Goal: Task Accomplishment & Management: Complete application form

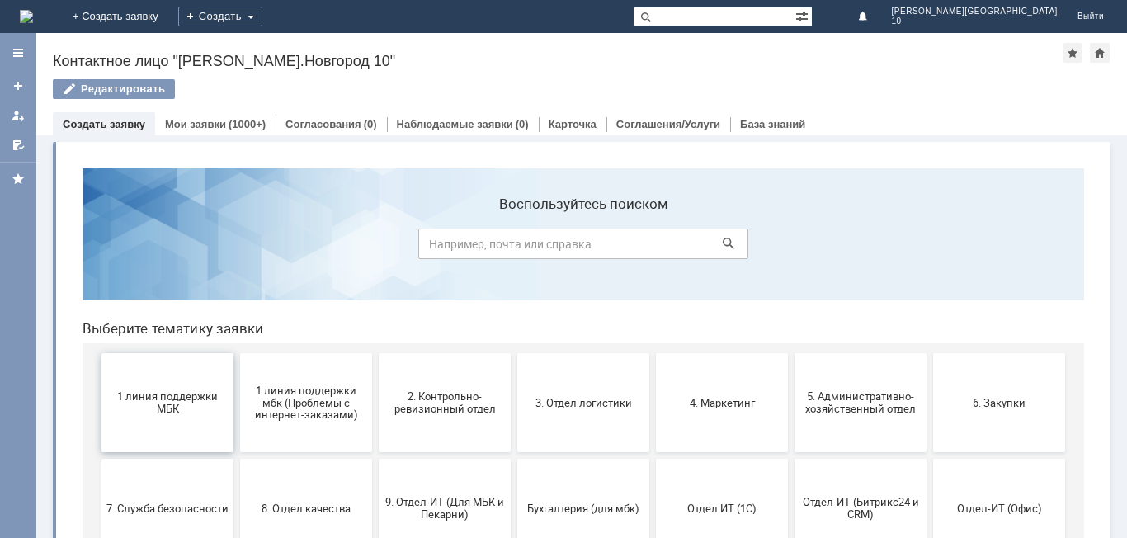
click at [177, 424] on button "1 линия поддержки МБК" at bounding box center [167, 402] width 132 height 99
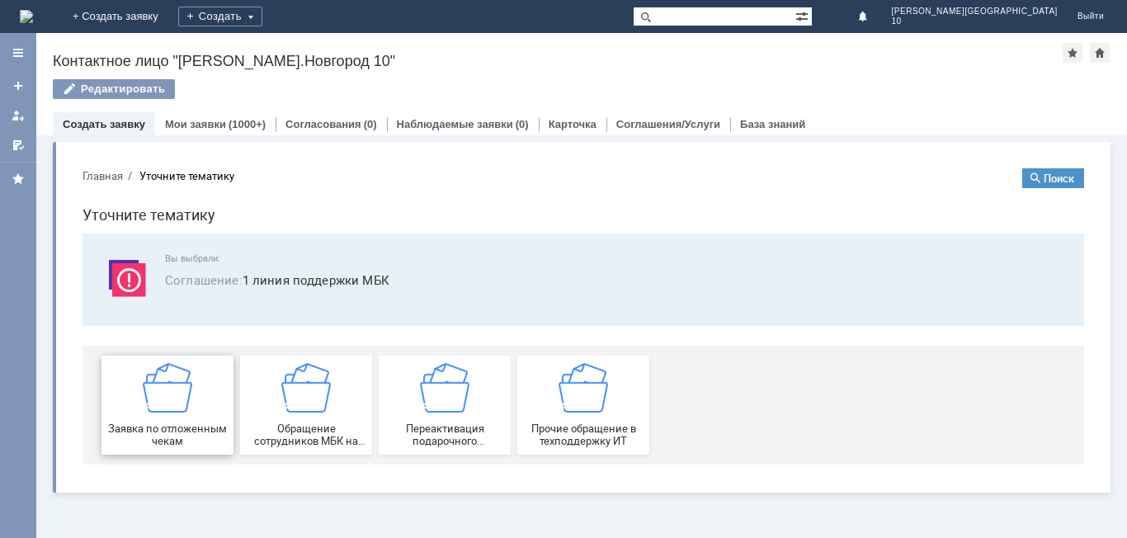
click at [196, 416] on div "Заявка по отложенным чекам" at bounding box center [167, 405] width 122 height 84
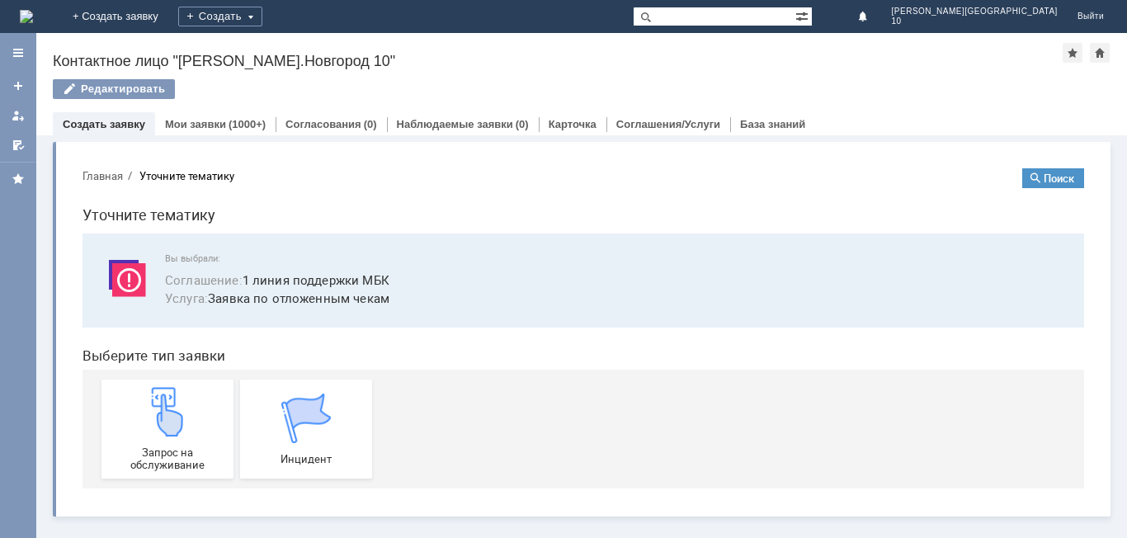
click at [196, 416] on div "Запрос на обслуживание" at bounding box center [167, 429] width 122 height 84
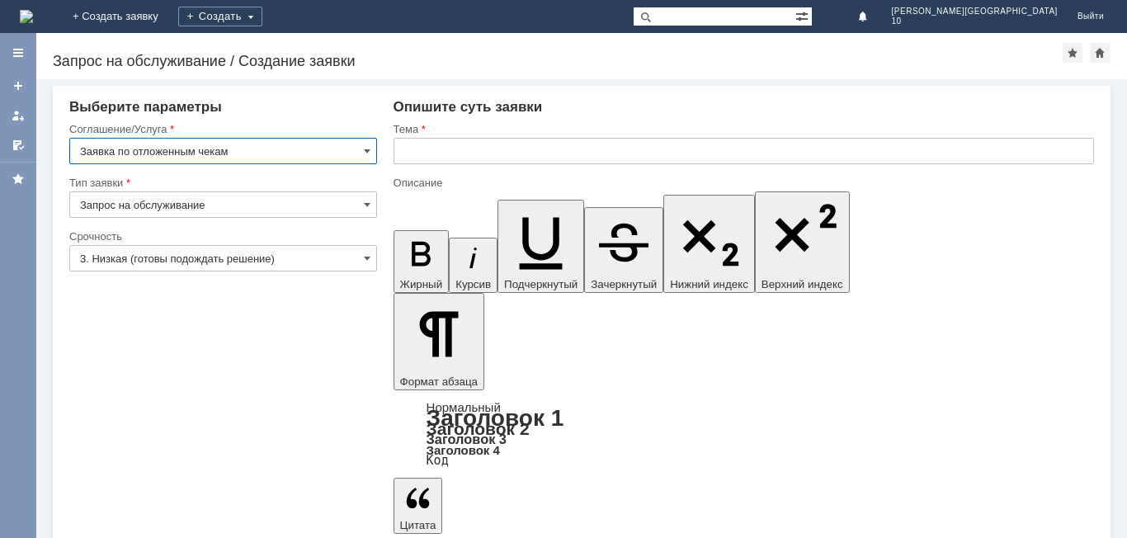
click at [494, 140] on input "text" at bounding box center [744, 151] width 700 height 26
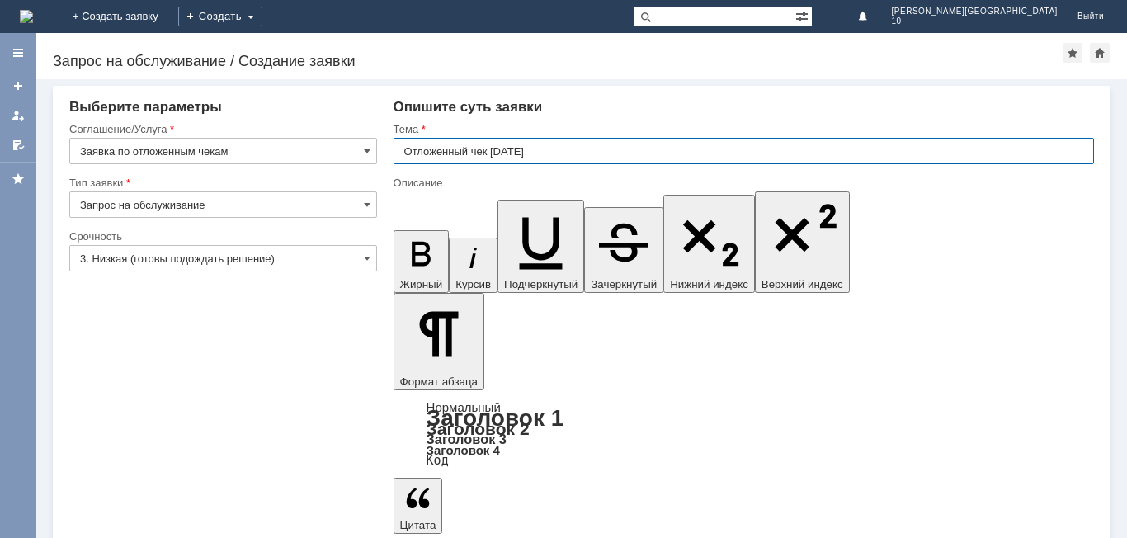
type input "Отложенный чек [DATE]"
click at [340, 264] on input "3. Низкая (готовы подождать решение)" at bounding box center [223, 258] width 308 height 26
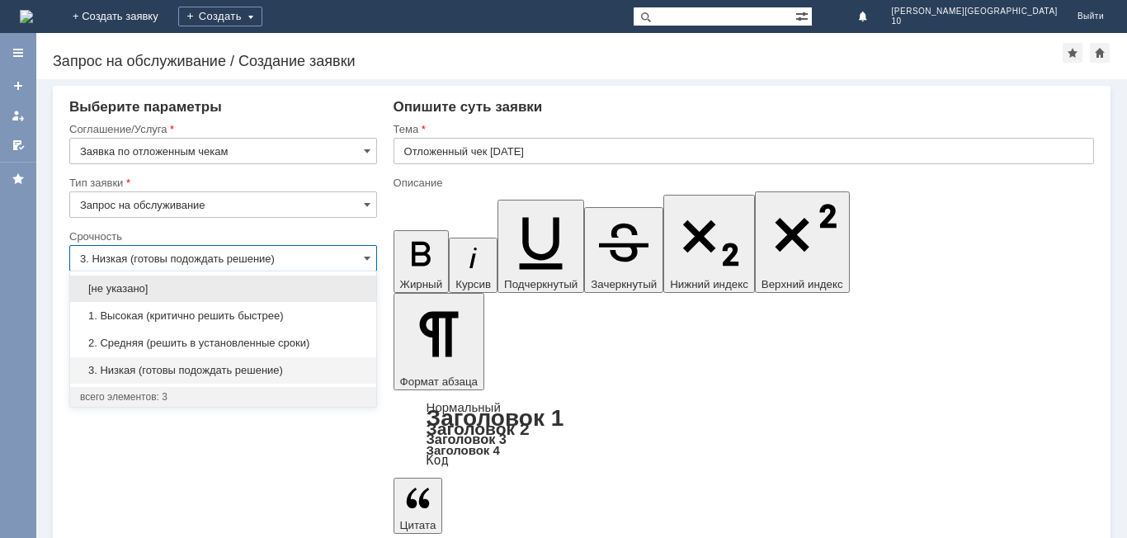
click at [292, 316] on span "1. Высокая (критично решить быстрее)" at bounding box center [223, 315] width 286 height 13
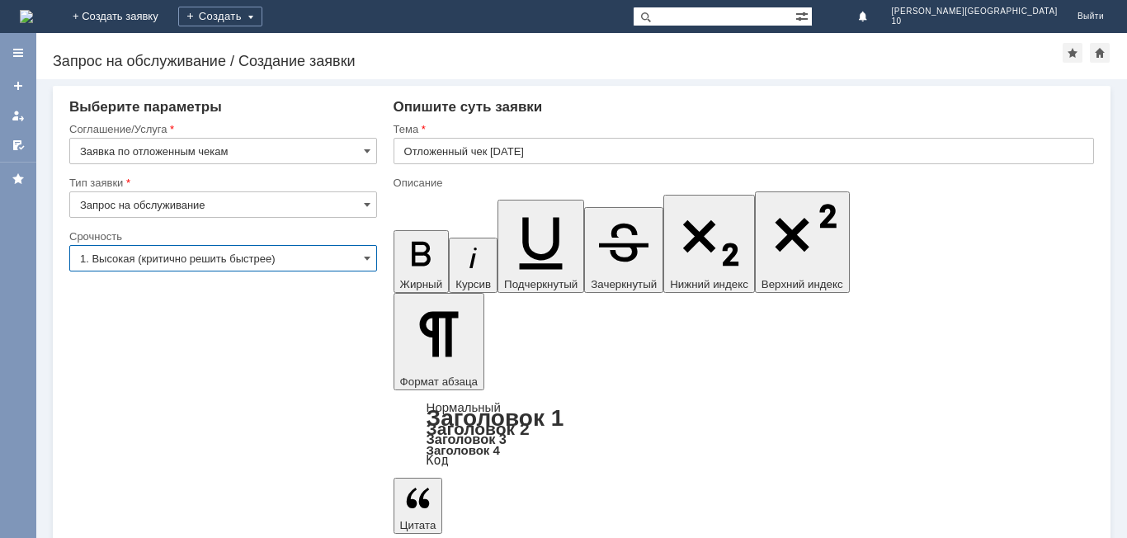
type input "1. Высокая (критично решить быстрее)"
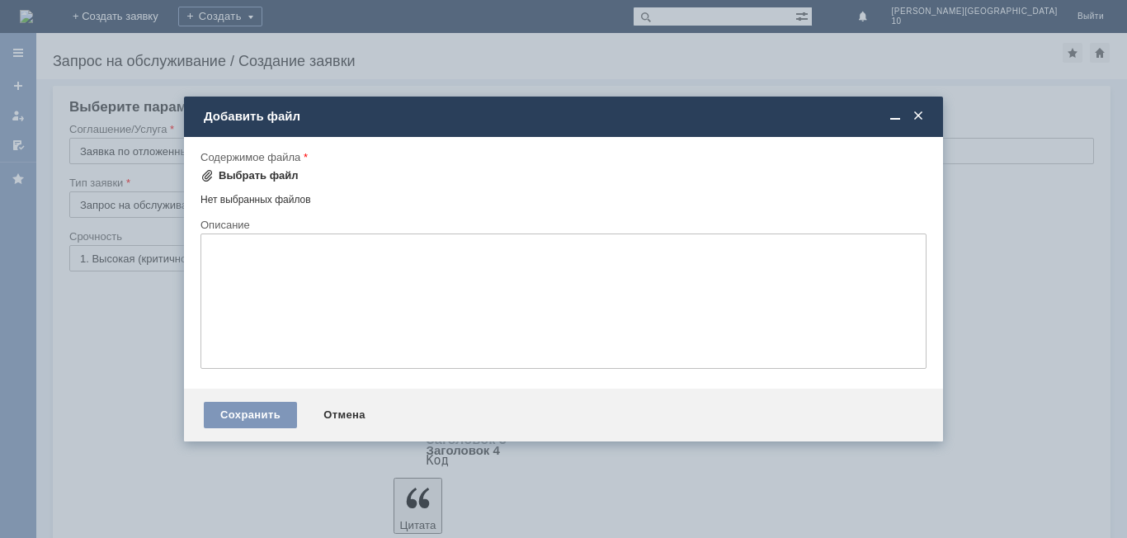
click at [249, 174] on div "Выбрать файл" at bounding box center [259, 175] width 80 height 13
click at [262, 171] on div "Выбрать файл" at bounding box center [259, 175] width 80 height 13
click at [262, 195] on div "Нет выбранных файлов" at bounding box center [563, 196] width 726 height 19
click at [258, 205] on div "Нет выбранных файлов" at bounding box center [563, 196] width 726 height 19
click at [240, 167] on div "Выбрать файл" at bounding box center [249, 176] width 98 height 20
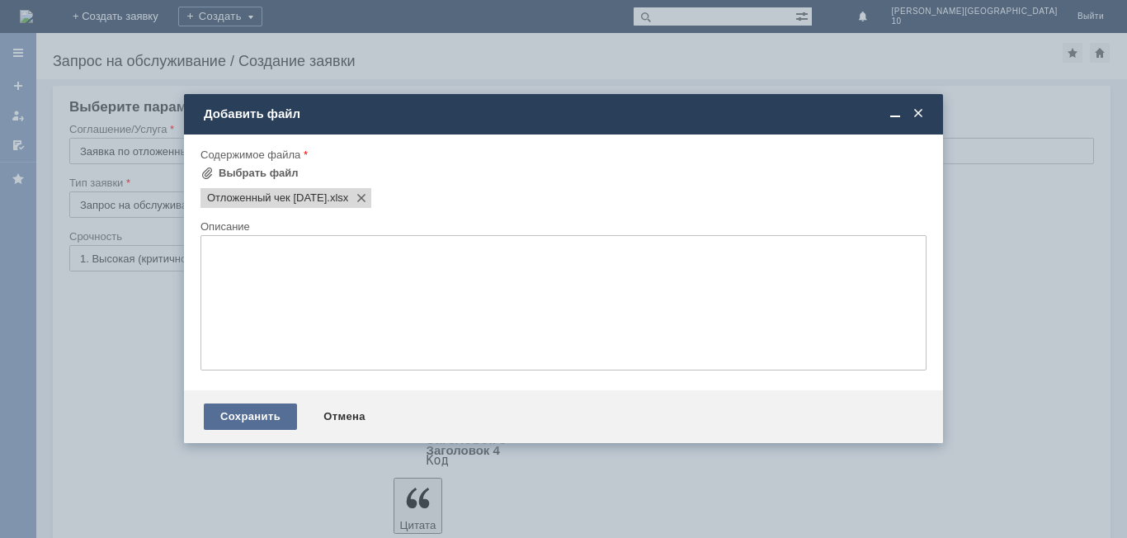
click at [271, 411] on div "Сохранить" at bounding box center [250, 416] width 93 height 26
